Goal: Transaction & Acquisition: Purchase product/service

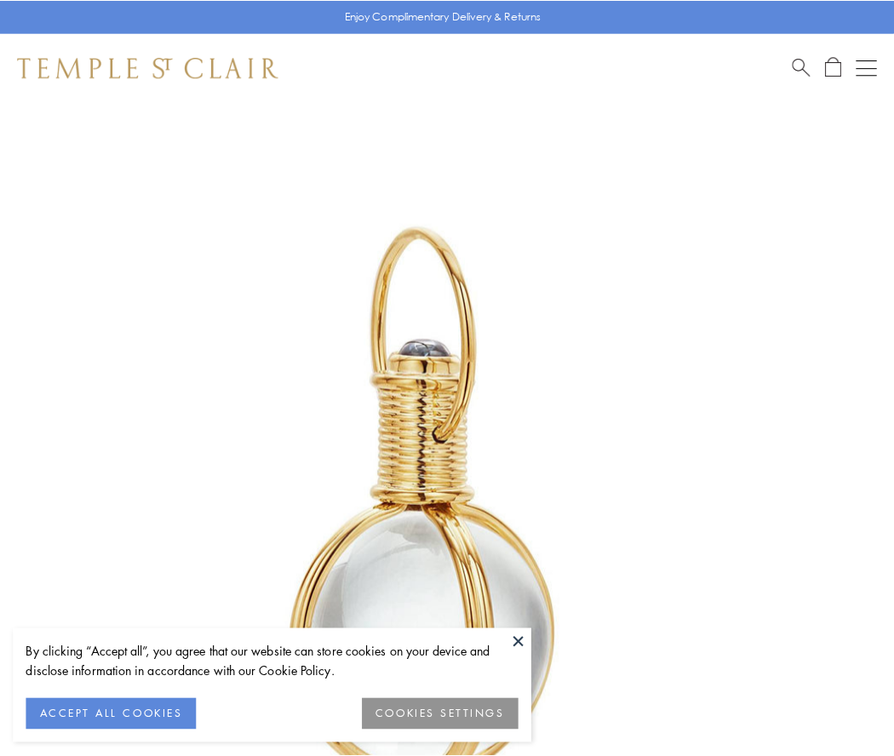
scroll to position [445, 0]
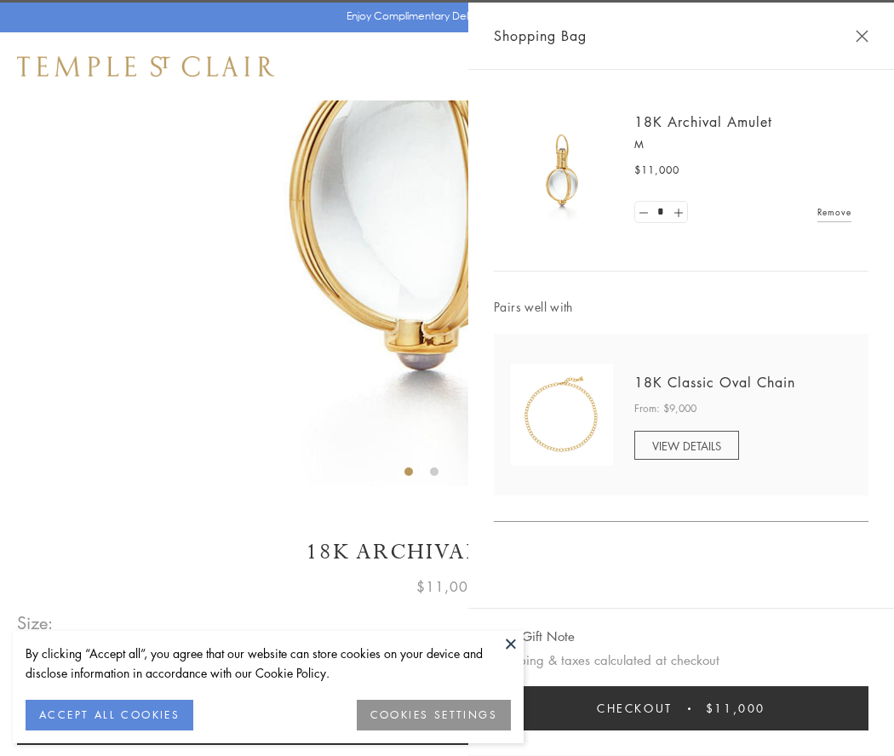
click at [681, 709] on button "Checkout $11,000" at bounding box center [681, 708] width 375 height 44
